Goal: Book appointment/travel/reservation

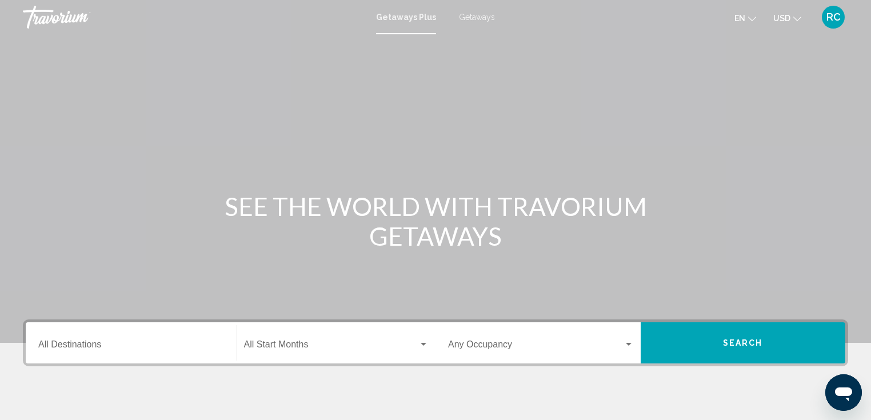
click at [66, 346] on input "Destination All Destinations" at bounding box center [131, 347] width 186 height 10
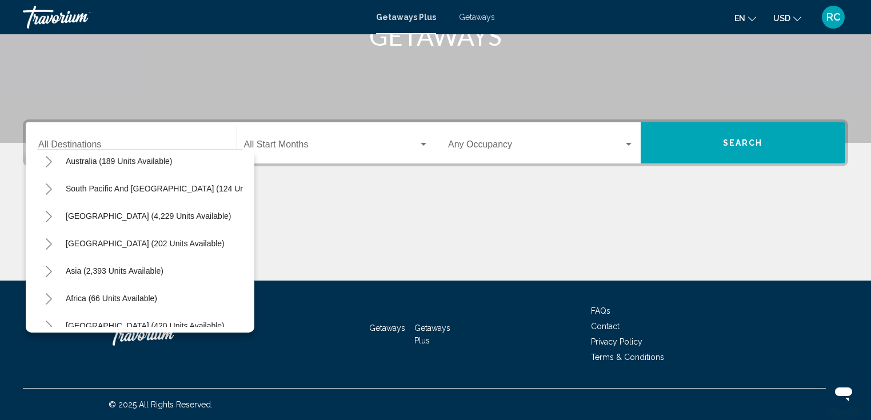
scroll to position [192, 0]
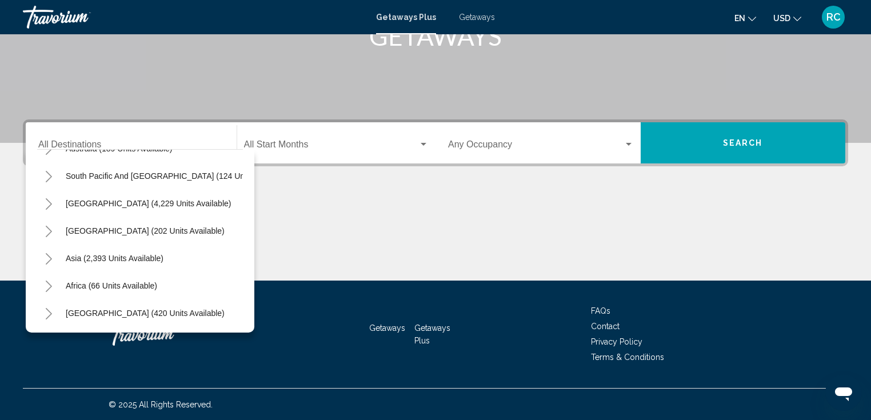
click at [51, 281] on icon "Toggle Africa (66 units available)" at bounding box center [49, 286] width 9 height 11
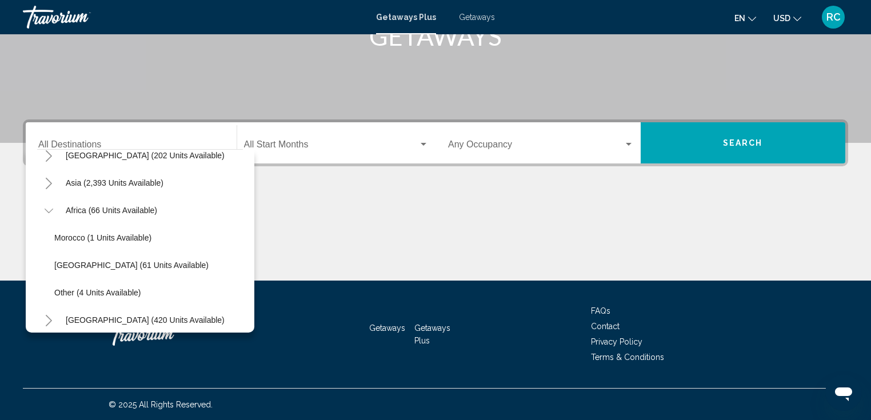
scroll to position [274, 0]
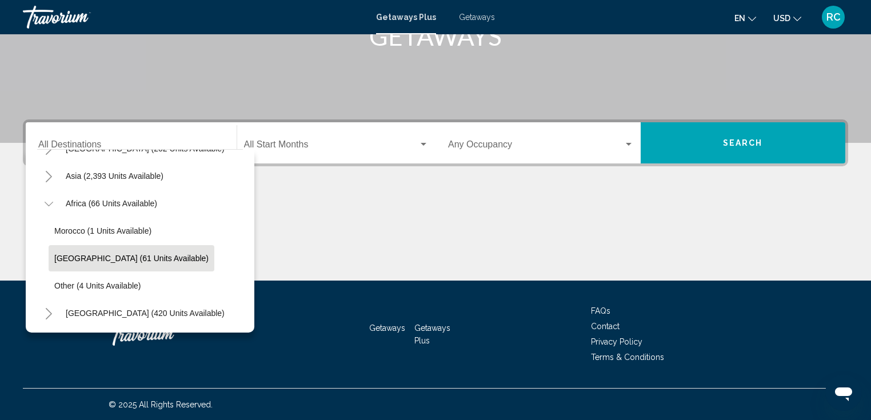
click at [85, 254] on span "[GEOGRAPHIC_DATA] (61 units available)" at bounding box center [131, 258] width 154 height 9
type input "**********"
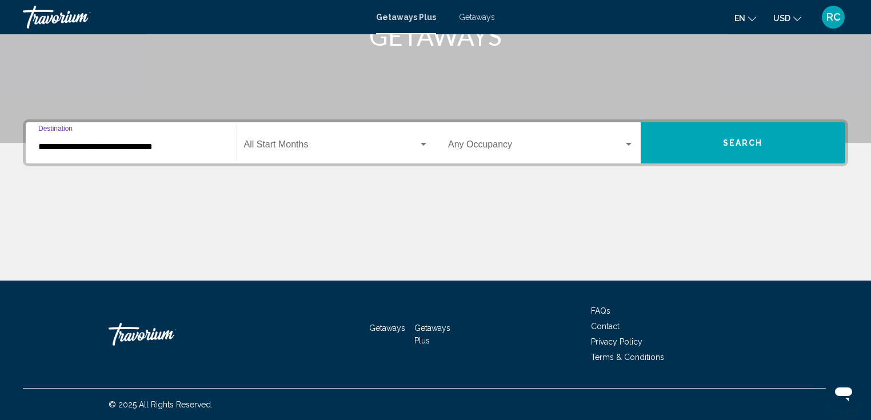
click at [288, 143] on span "Search widget" at bounding box center [331, 147] width 175 height 10
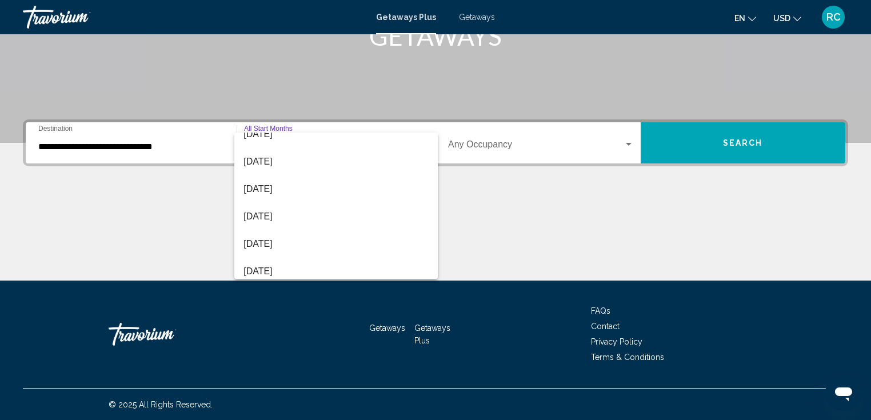
scroll to position [109, 0]
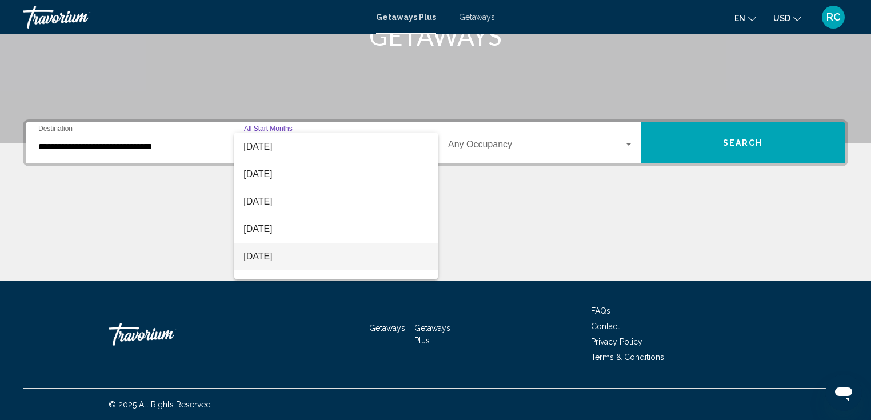
click at [298, 246] on span "[DATE]" at bounding box center [336, 256] width 185 height 27
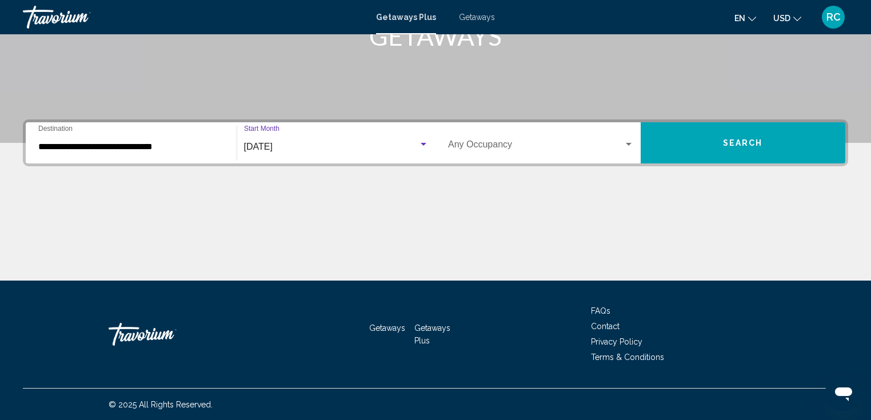
click at [467, 145] on span "Search widget" at bounding box center [536, 147] width 176 height 10
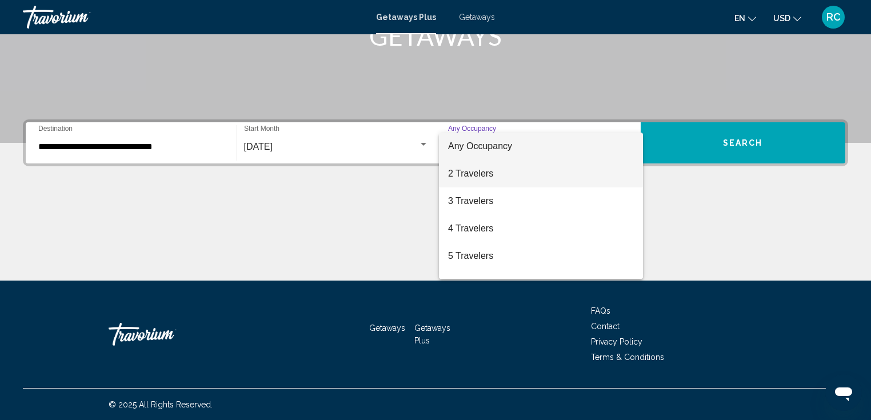
click at [476, 178] on span "2 Travelers" at bounding box center [541, 173] width 186 height 27
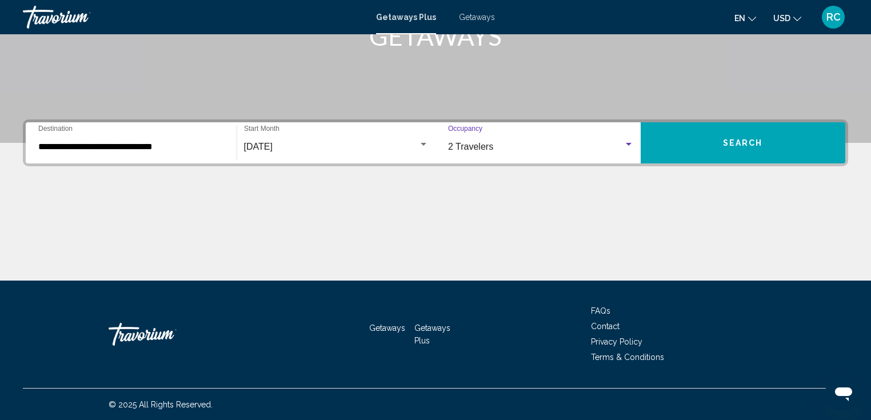
click at [721, 145] on button "Search" at bounding box center [743, 142] width 205 height 41
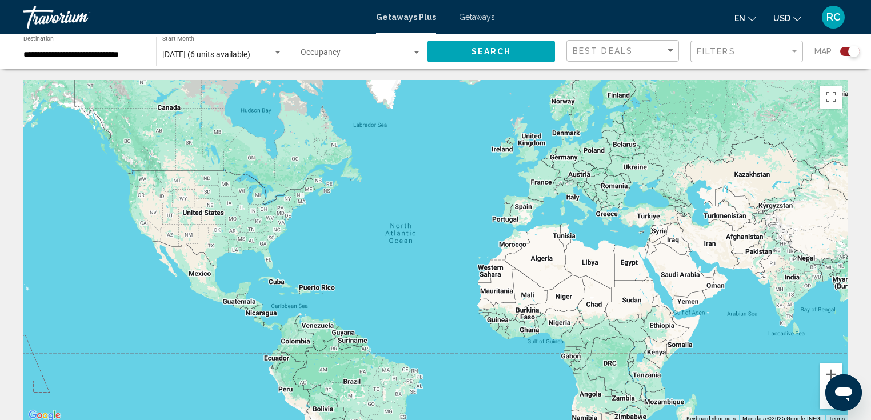
click at [477, 16] on span "Getaways" at bounding box center [477, 17] width 36 height 9
